Goal: Participate in discussion

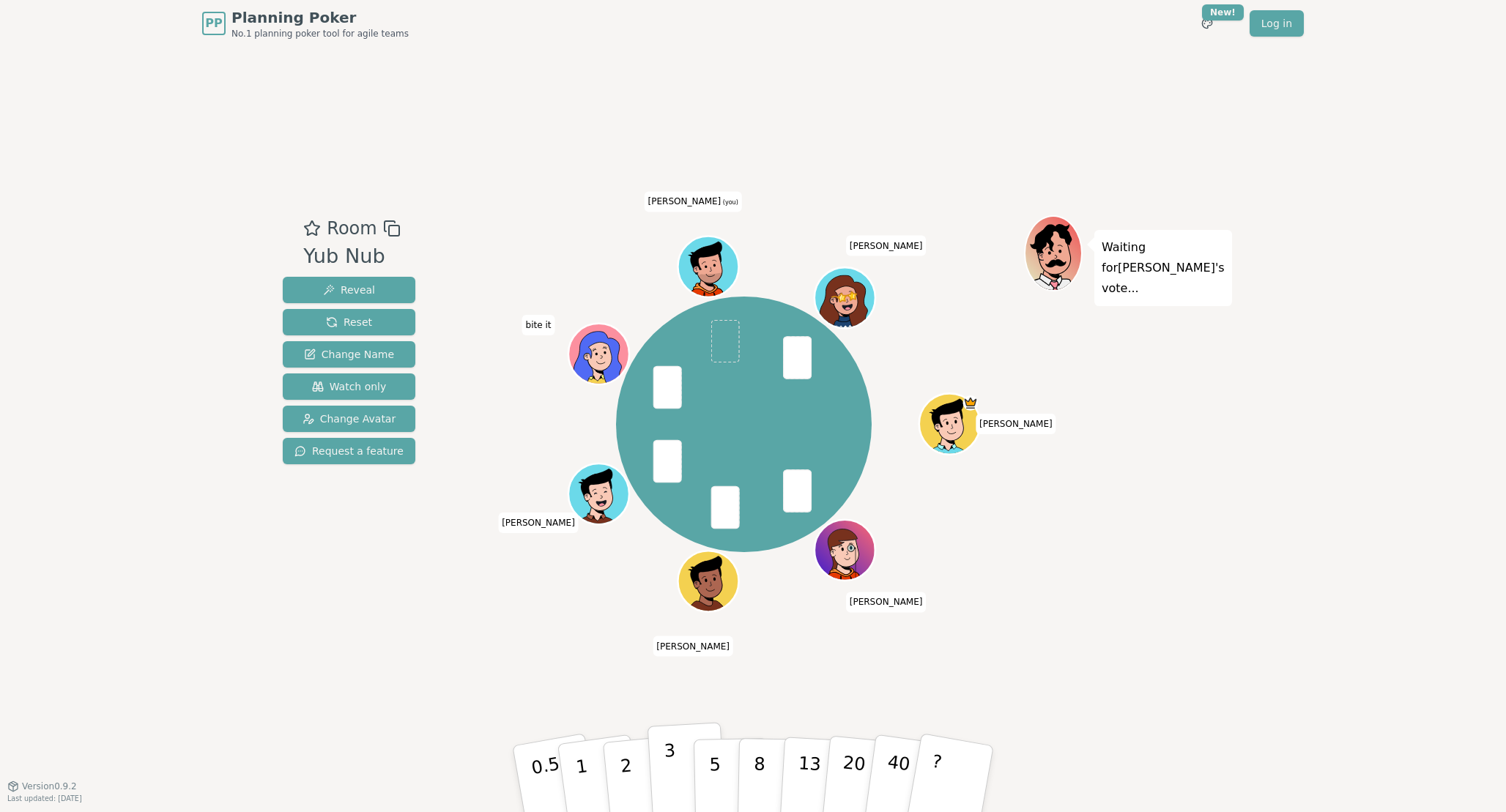
click at [668, 766] on p "3" at bounding box center [671, 779] width 16 height 79
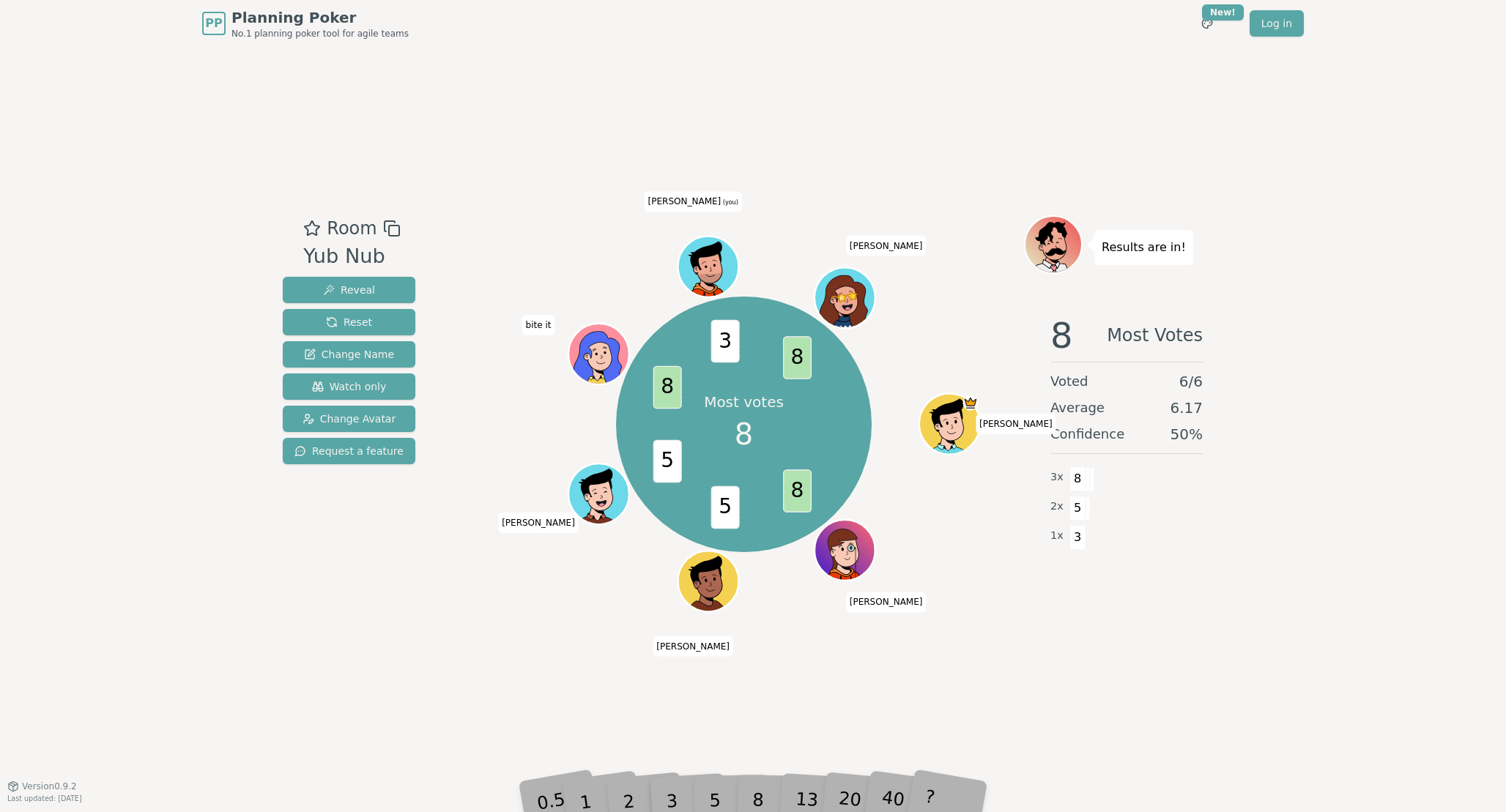
click at [680, 713] on div "Room Yub Nub Reveal Reset Change Name Watch only Change Avatar Request a featur…" at bounding box center [753, 416] width 952 height 739
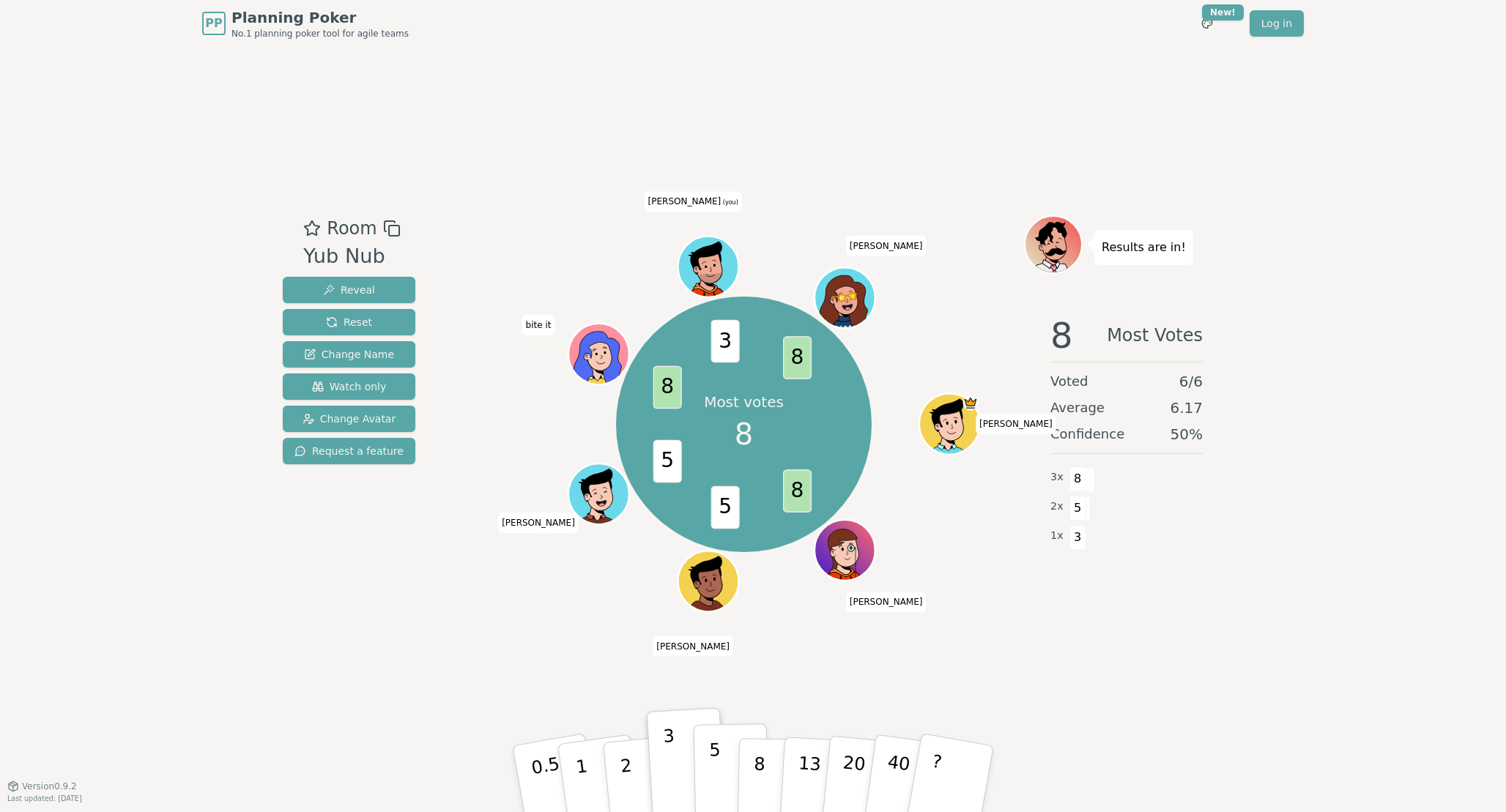
click at [715, 773] on p "5" at bounding box center [715, 779] width 12 height 79
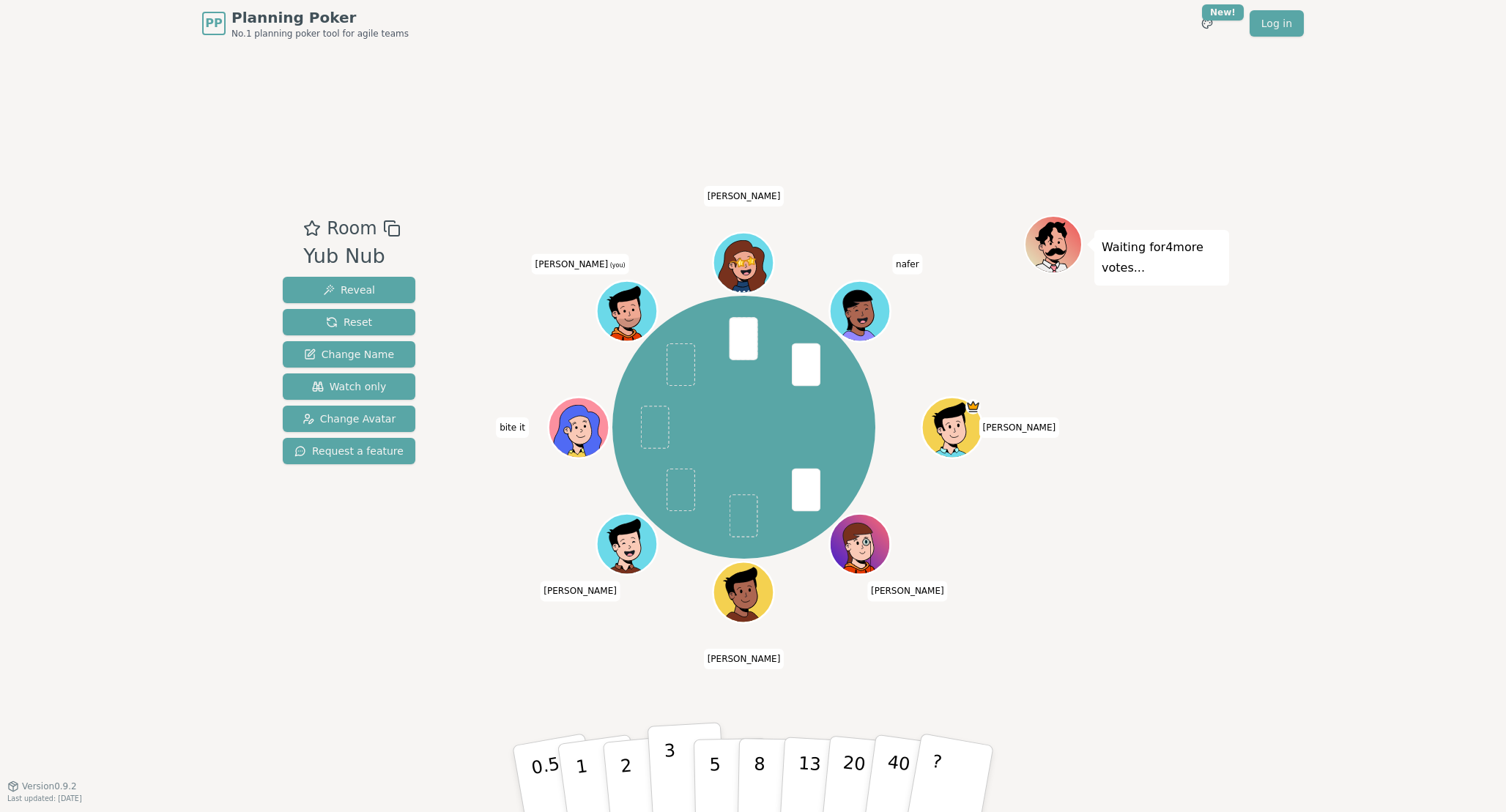
click at [674, 773] on p "3" at bounding box center [671, 779] width 16 height 79
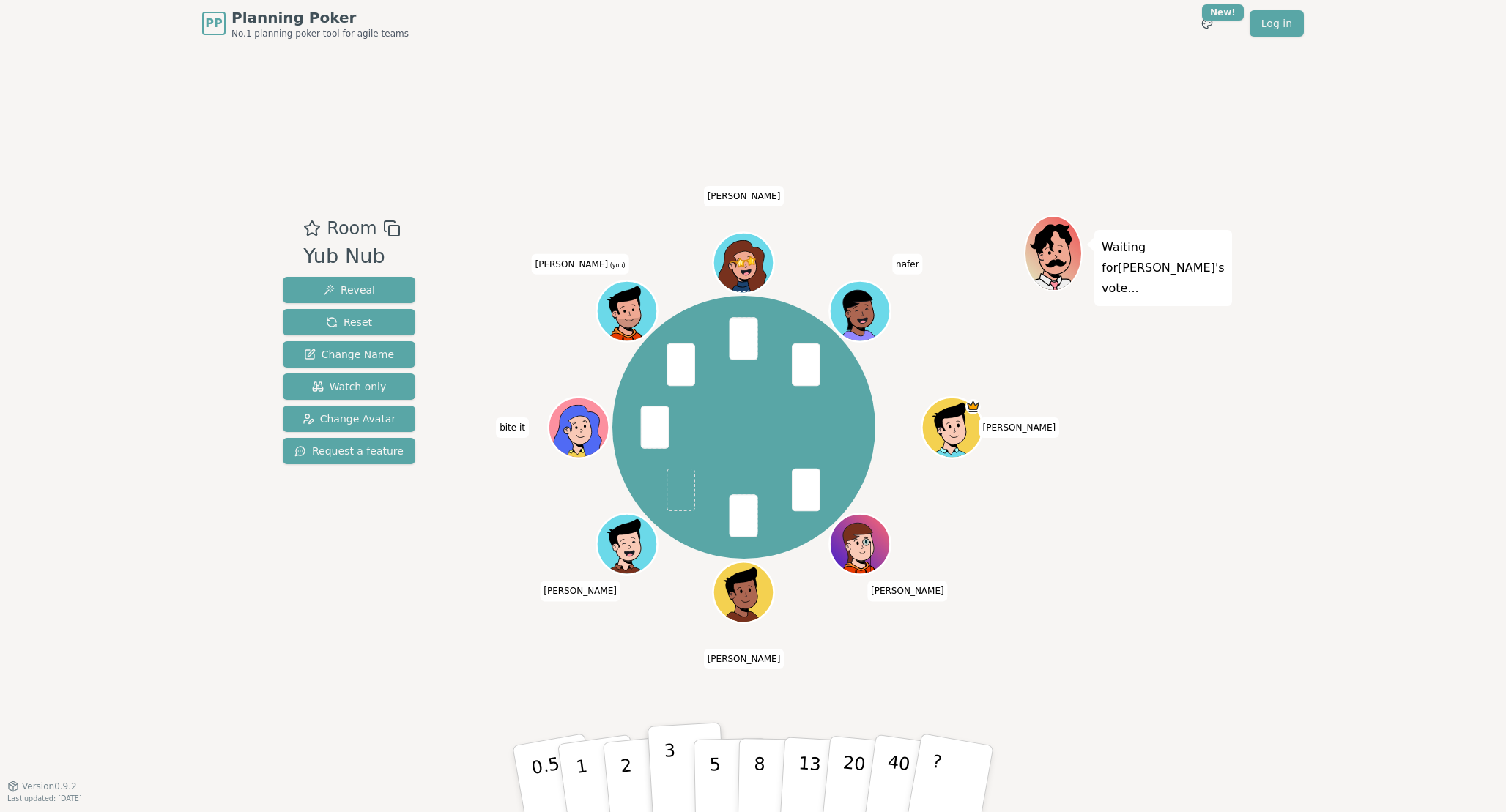
click at [674, 773] on p "3" at bounding box center [671, 779] width 16 height 79
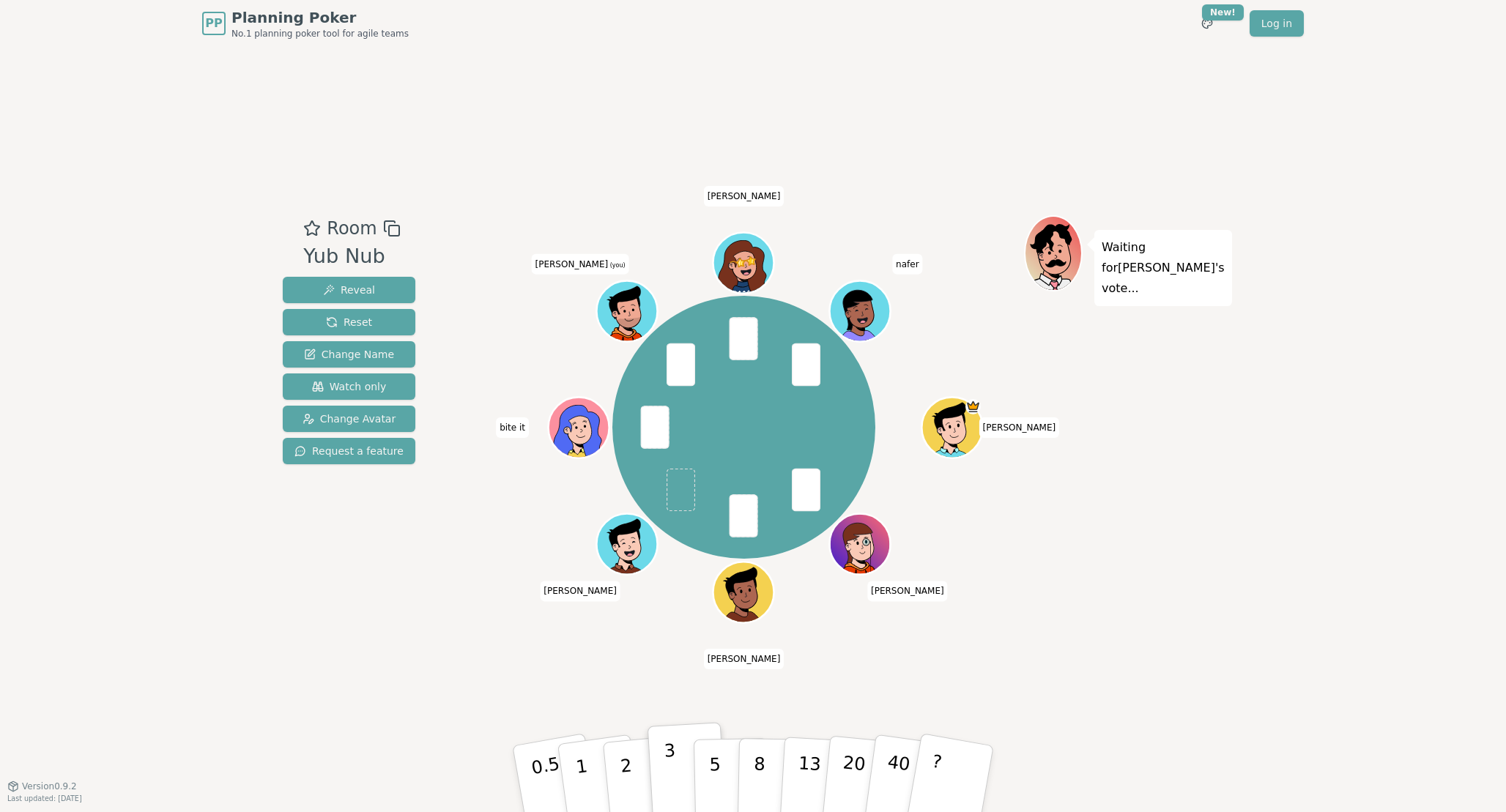
click at [674, 773] on p "3" at bounding box center [671, 779] width 16 height 79
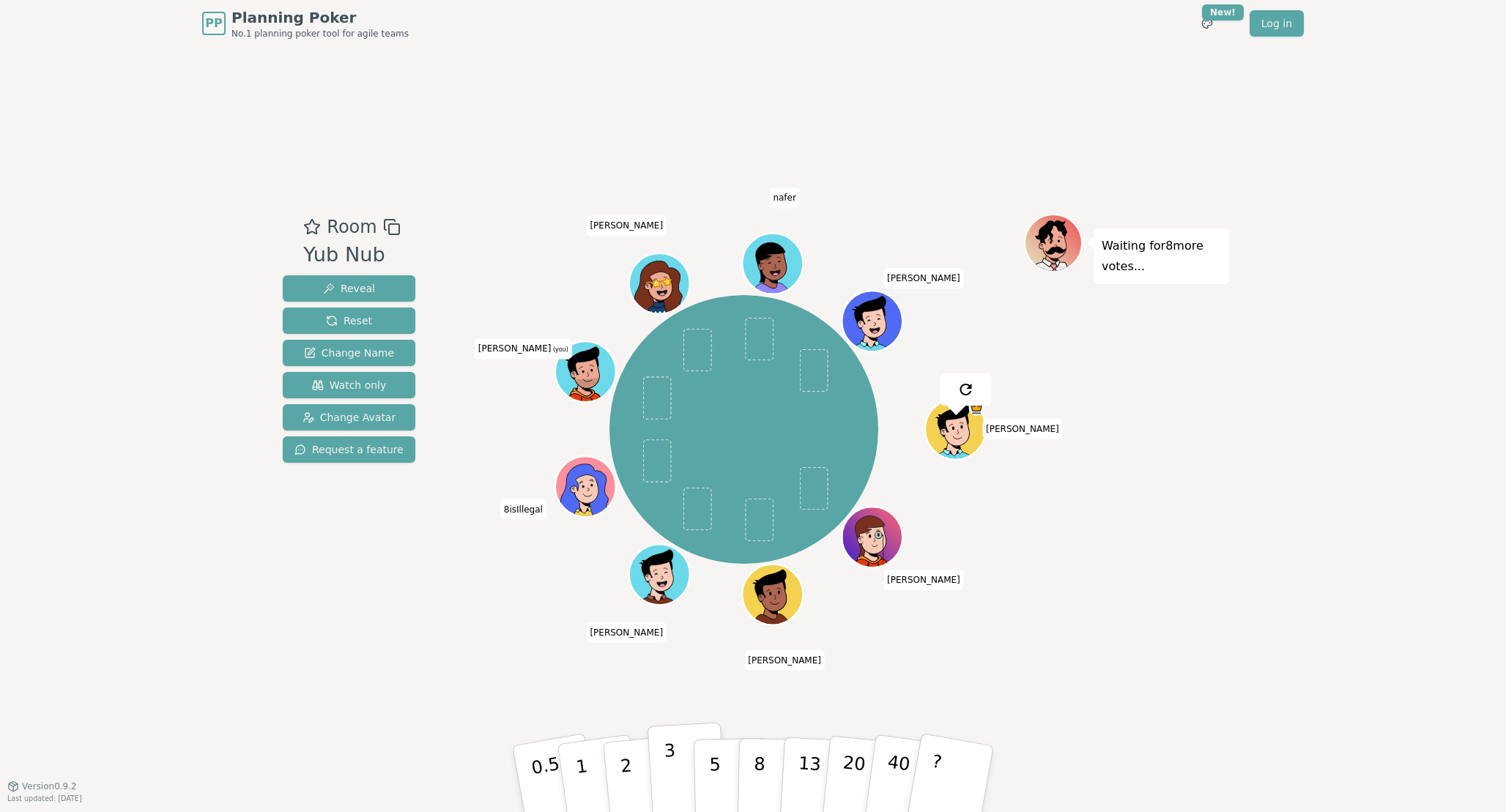
click at [668, 770] on p "3" at bounding box center [671, 779] width 16 height 79
click at [669, 768] on p "3" at bounding box center [671, 779] width 16 height 79
